Goal: Information Seeking & Learning: Learn about a topic

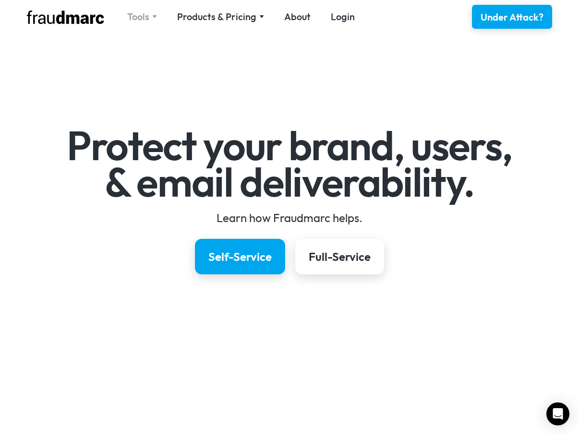
click at [145, 15] on div "Tools" at bounding box center [138, 16] width 22 height 13
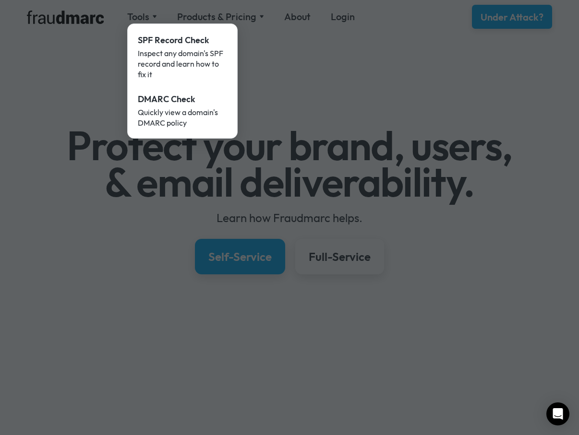
click at [516, 119] on div at bounding box center [289, 217] width 579 height 435
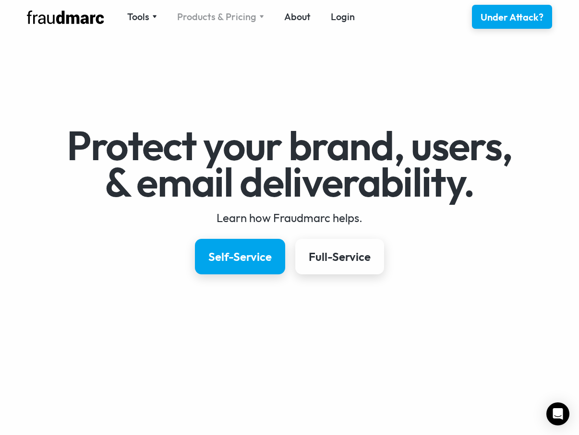
click at [189, 12] on div "Products & Pricing" at bounding box center [216, 16] width 79 height 13
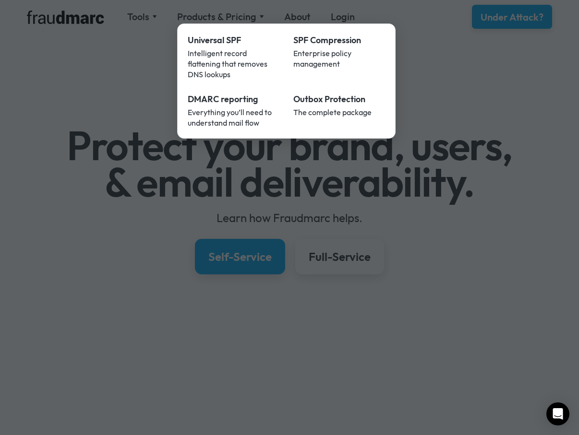
click at [70, 84] on div at bounding box center [289, 217] width 579 height 435
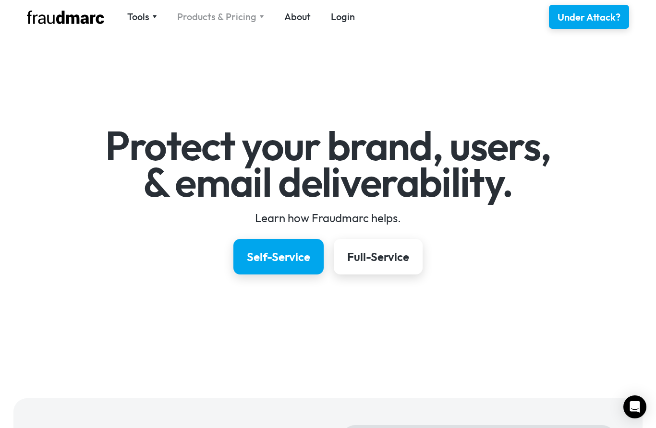
click at [184, 17] on div "Products & Pricing" at bounding box center [216, 16] width 79 height 13
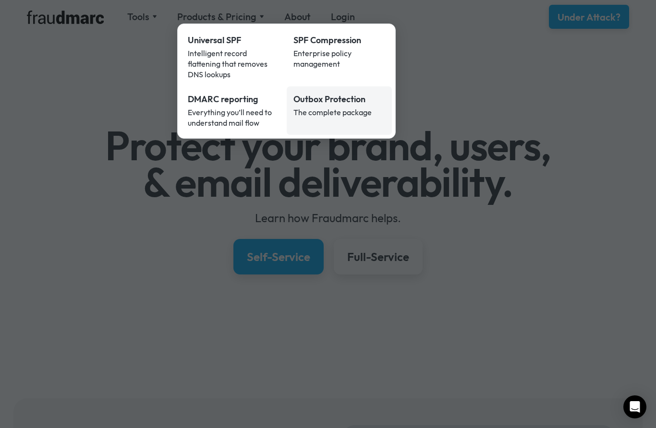
click at [351, 107] on div "The complete package" at bounding box center [339, 112] width 92 height 11
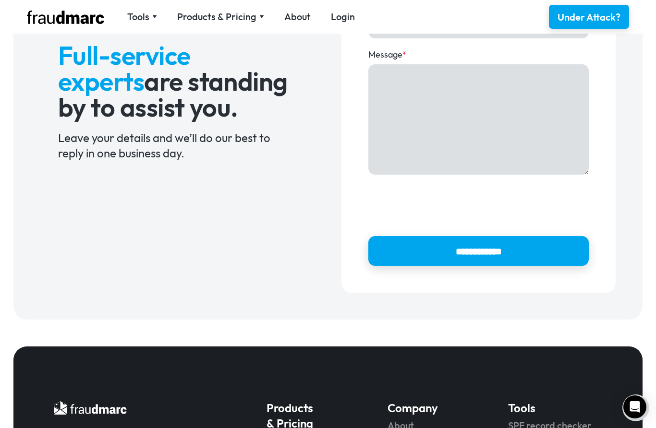
scroll to position [946, 0]
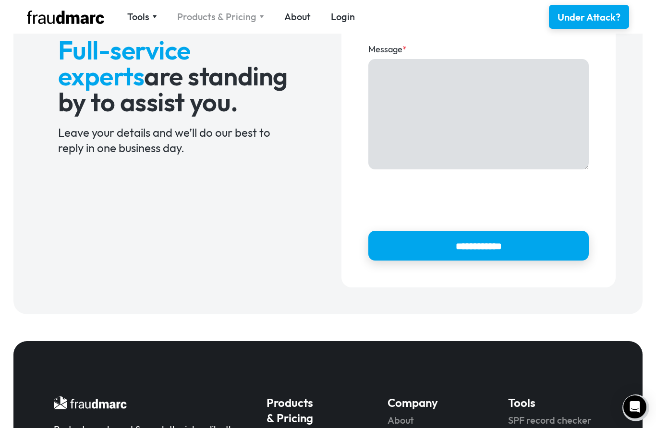
click at [194, 19] on div "Products & Pricing" at bounding box center [216, 16] width 79 height 13
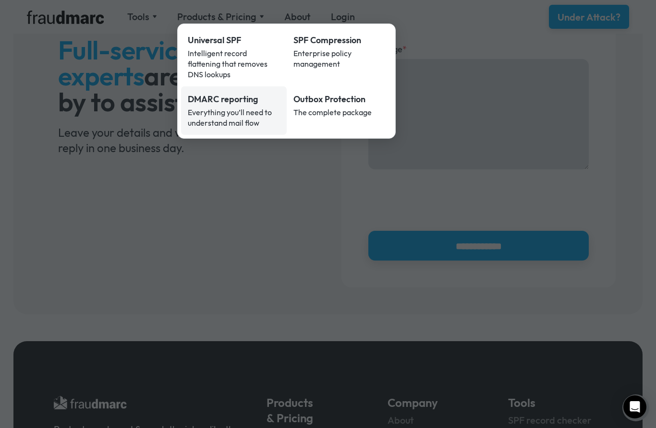
click at [194, 107] on div "Everything you’ll need to understand mail flow" at bounding box center [234, 117] width 92 height 21
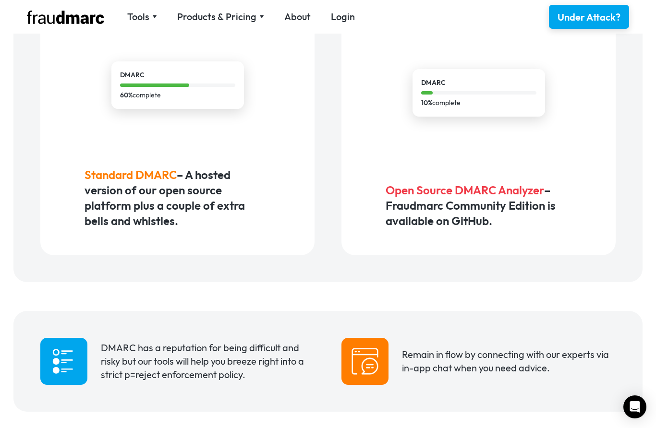
scroll to position [694, 0]
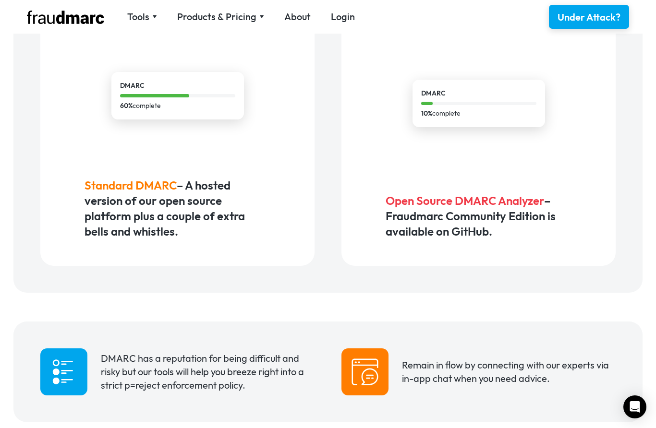
click at [563, 197] on h5 "Open Source DMARC Analyzer – Fraudmarc Community Edition is available on GitHub." at bounding box center [479, 216] width 186 height 46
click at [533, 206] on span "Open Source DMARC Analyzer" at bounding box center [465, 200] width 158 height 14
click at [536, 201] on span "Open Source DMARC Analyzer" at bounding box center [465, 200] width 158 height 14
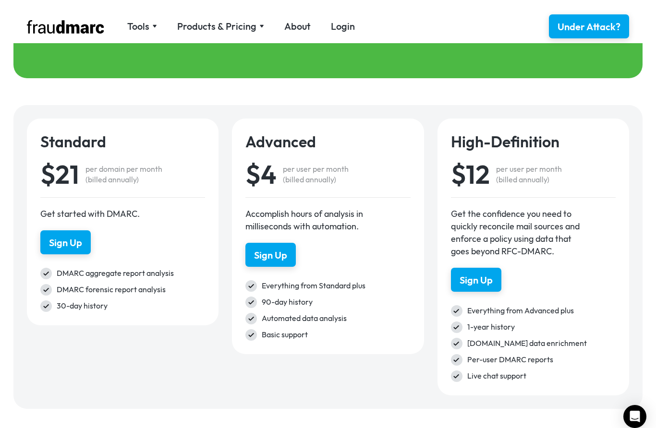
scroll to position [1311, 0]
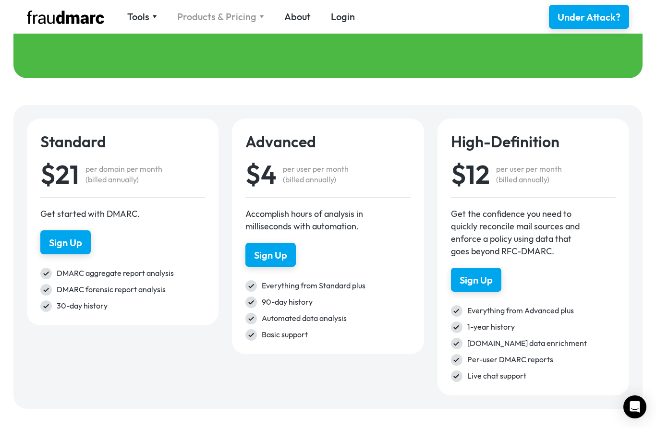
click at [204, 23] on div "Products & Pricing" at bounding box center [216, 16] width 79 height 13
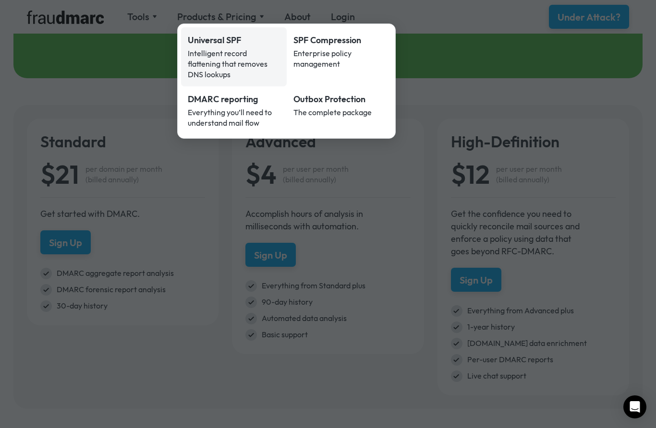
click at [206, 53] on div "Intelligent record flattening that removes DNS lookups" at bounding box center [234, 64] width 92 height 32
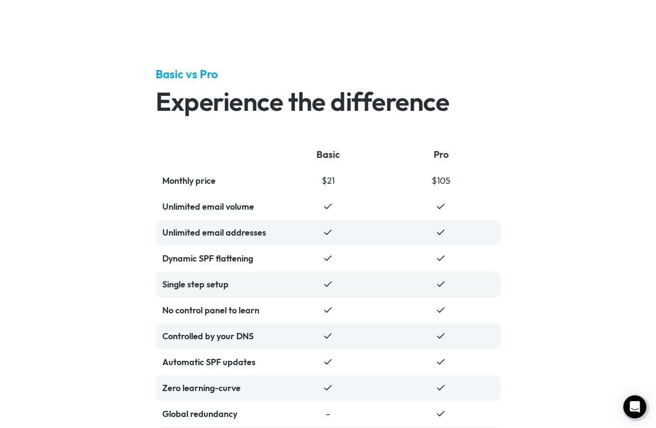
scroll to position [1951, 0]
